Goal: Communication & Community: Ask a question

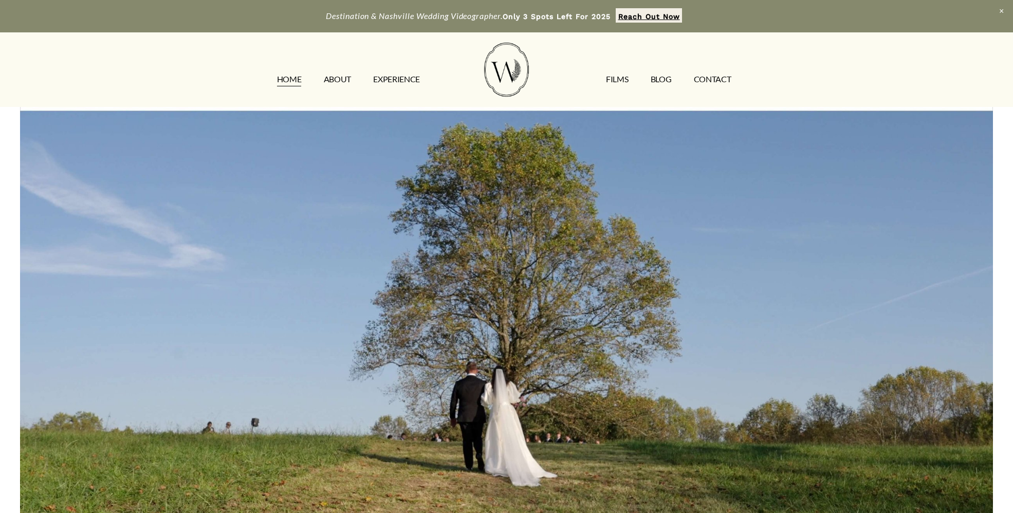
click at [715, 81] on link "CONTACT" at bounding box center [713, 79] width 38 height 16
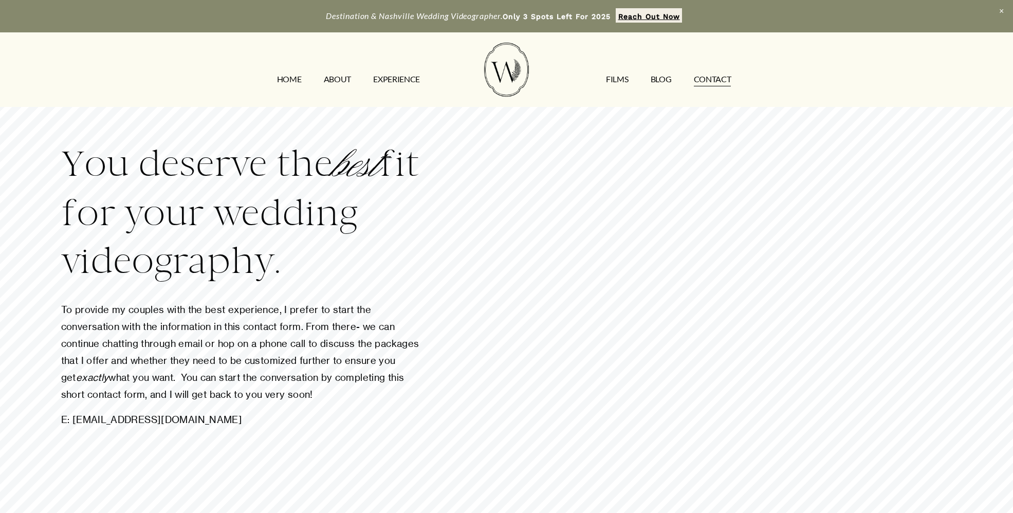
scroll to position [2, 0]
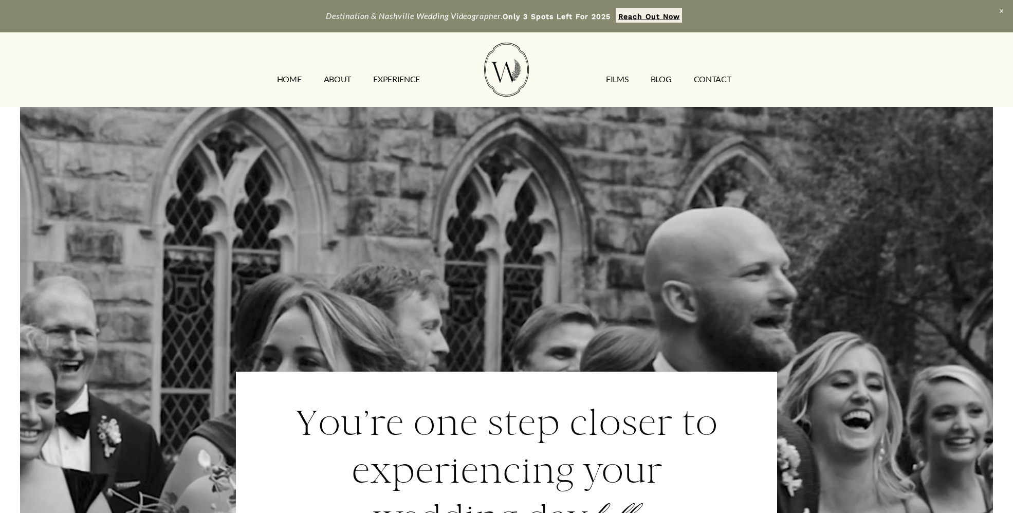
click at [714, 80] on link "CONTACT" at bounding box center [713, 79] width 38 height 16
click at [704, 76] on link "CONTACT" at bounding box center [713, 79] width 38 height 16
click at [719, 80] on link "CONTACT" at bounding box center [713, 79] width 38 height 16
